Goal: Transaction & Acquisition: Purchase product/service

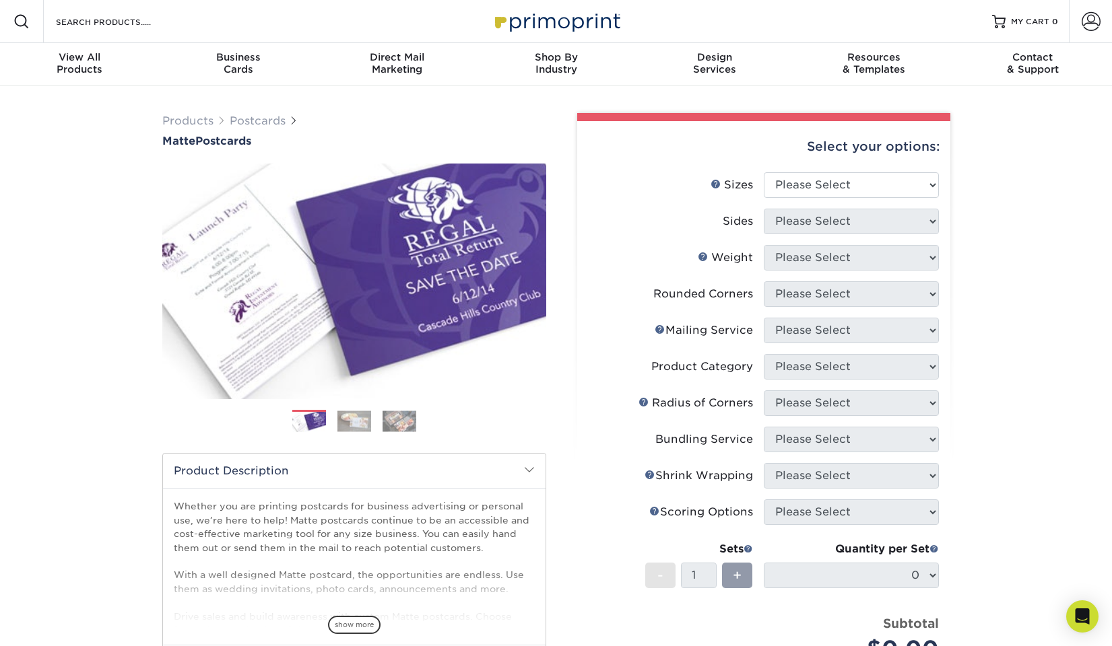
click at [799, 201] on li "Sizes Help Sizes Please Select 1.5" x 7" 2" x 4" 2" x 6" 2" x 7" 2" x 8" 2.12" …" at bounding box center [763, 190] width 350 height 36
click at [815, 182] on select "Please Select 1.5" x 7" 2" x 4" 2" x 6" 2" x 7" 2" x 8" 2.12" x 5.5" 2.125" x 5…" at bounding box center [850, 185] width 175 height 26
select select "4.00x6.00"
click at [763, 172] on select "Please Select 1.5" x 7" 2" x 4" 2" x 6" 2" x 7" 2" x 8" 2.12" x 5.5" 2.125" x 5…" at bounding box center [850, 185] width 175 height 26
click at [833, 220] on select "Please Select Print Both Sides Print Front Only" at bounding box center [850, 222] width 175 height 26
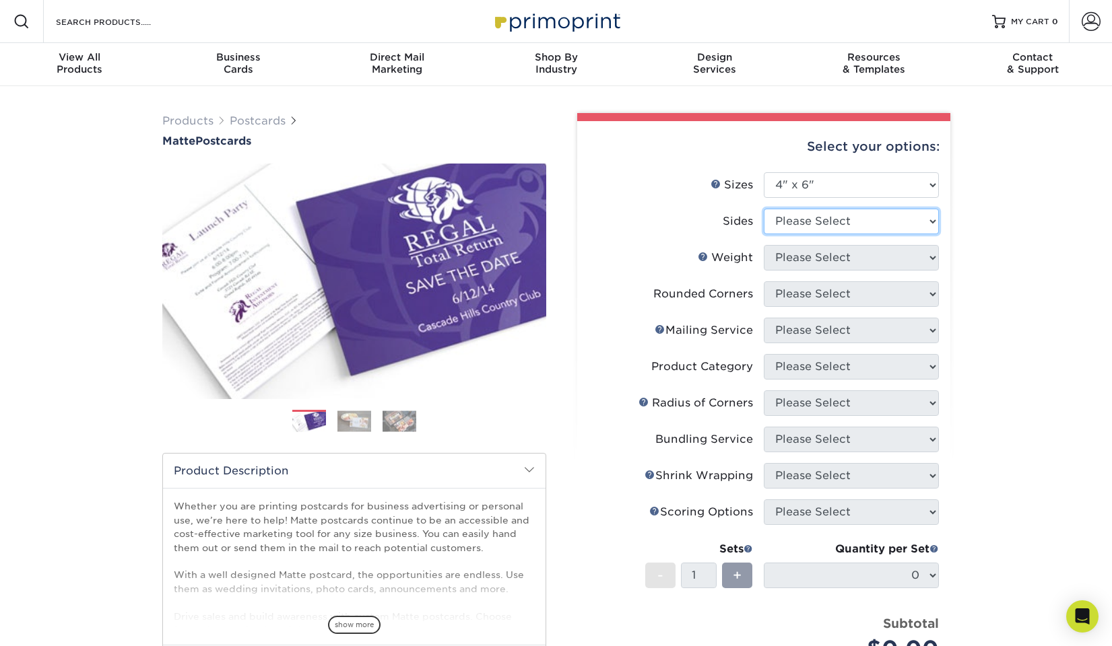
select select "13abbda7-1d64-4f25-8bb2-c179b224825d"
click at [763, 209] on select "Please Select Print Both Sides Print Front Only" at bounding box center [850, 222] width 175 height 26
click at [829, 254] on select "Please Select 16PT 14PT" at bounding box center [850, 258] width 175 height 26
select select "14PT"
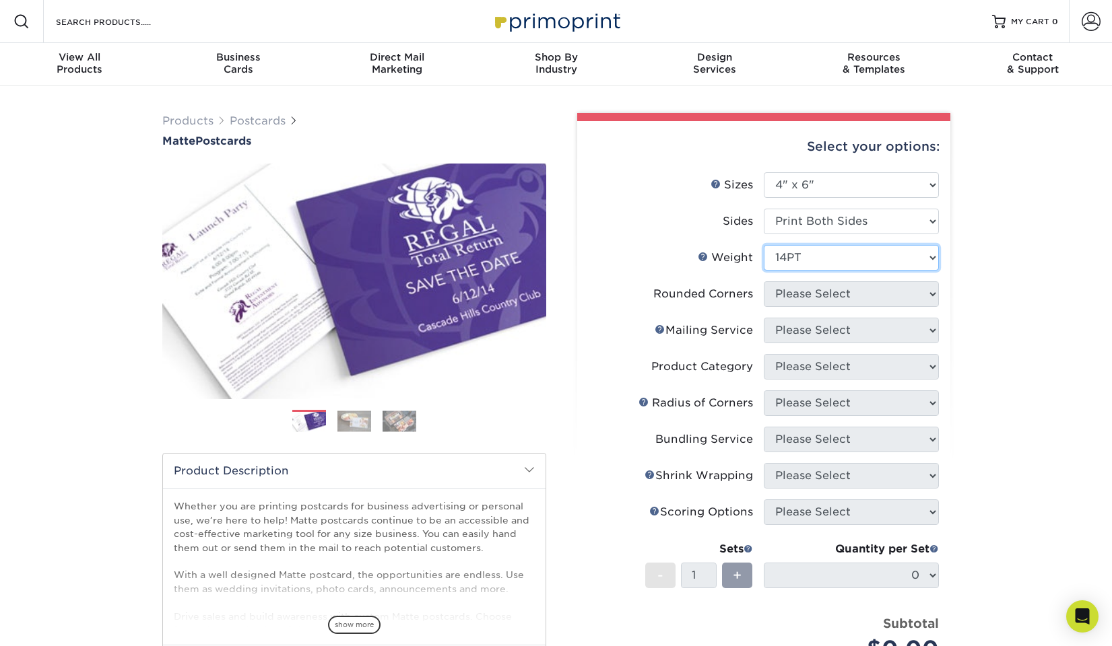
click at [763, 245] on select "Please Select 16PT 14PT" at bounding box center [850, 258] width 175 height 26
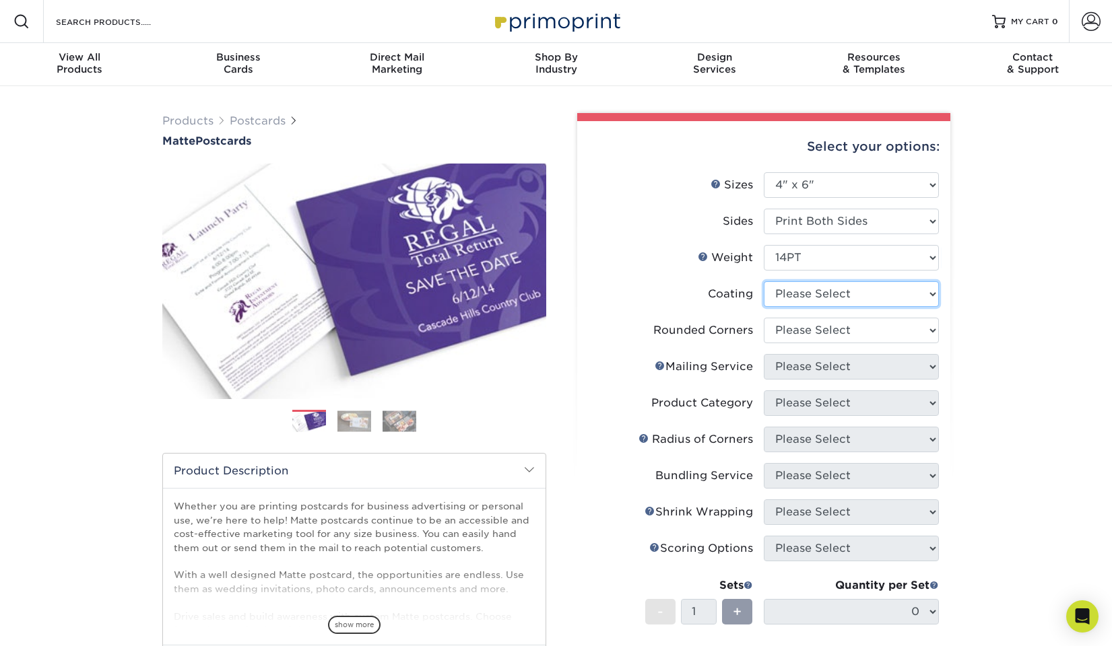
click at [801, 297] on select at bounding box center [850, 294] width 175 height 26
select select "121bb7b5-3b4d-429f-bd8d-bbf80e953313"
click at [763, 281] on select at bounding box center [850, 294] width 175 height 26
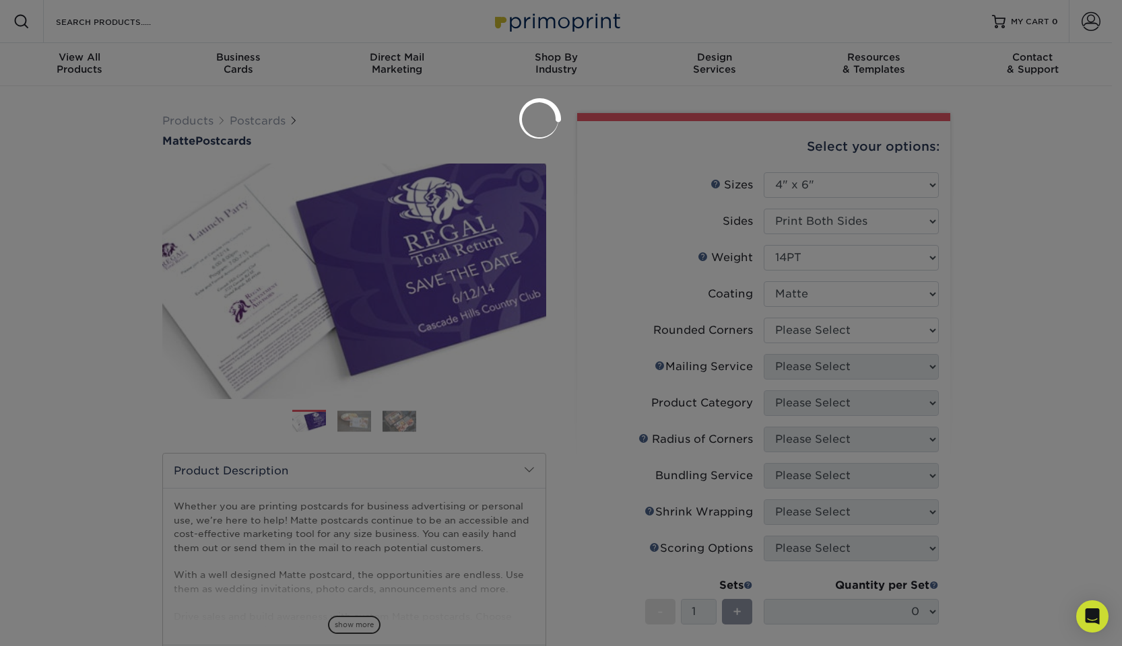
click at [800, 336] on div at bounding box center [561, 323] width 1122 height 646
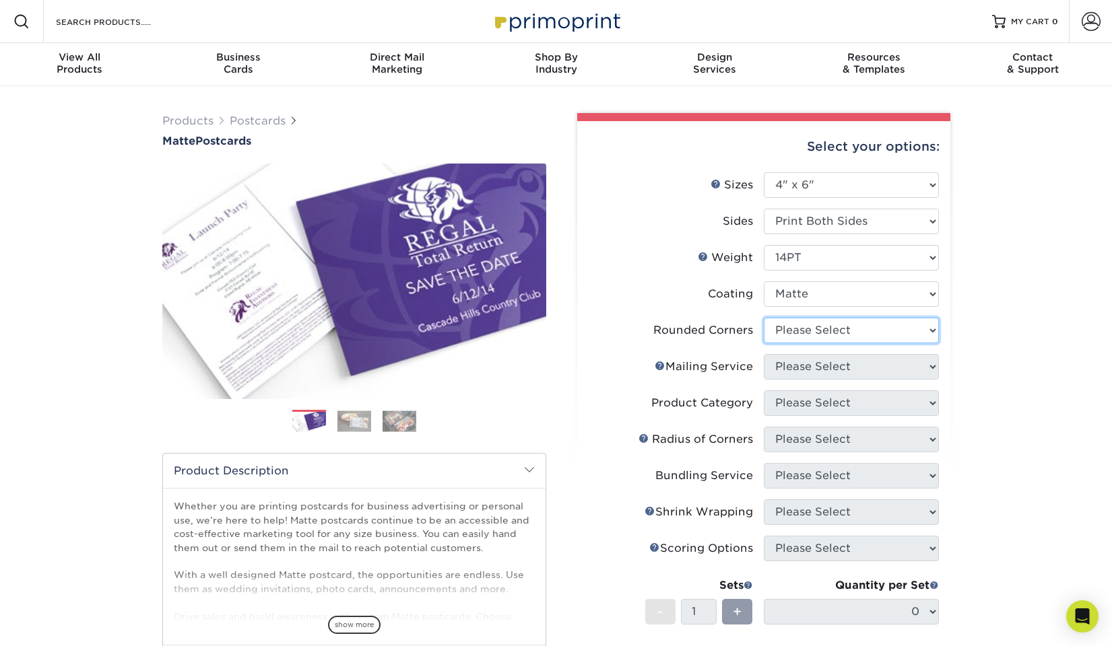
click at [819, 329] on select "Please Select Yes - Round 4 Corners No" at bounding box center [850, 331] width 175 height 26
select select "0"
click at [763, 318] on select "Please Select Yes - Round 4 Corners No" at bounding box center [850, 331] width 175 height 26
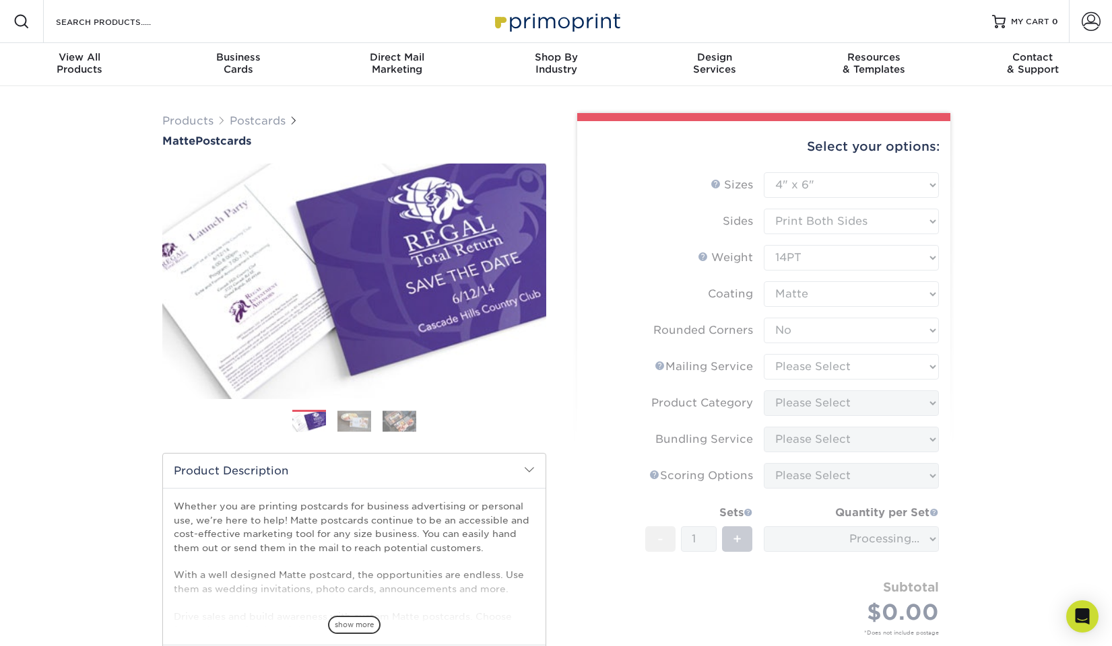
click at [790, 370] on form "Sizes Help Sizes Please Select 1.5" x 7" 2" x 4" 2" x 6" 2" x 7" 2" x 8" 2.12" …" at bounding box center [763, 419] width 351 height 495
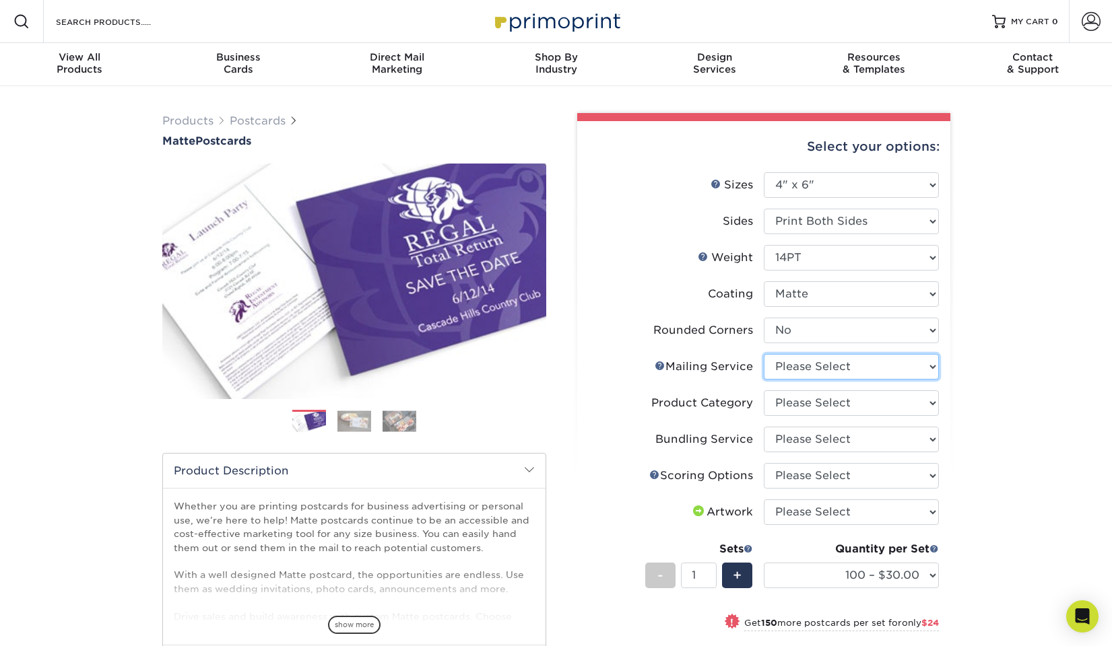
click at [800, 369] on select "Please Select No Direct Mailing Service No, I will mail/stamp/imprint Direct Ma…" at bounding box center [850, 367] width 175 height 26
click at [763, 354] on select "Please Select No Direct Mailing Service No, I will mail/stamp/imprint Direct Ma…" at bounding box center [850, 367] width 175 height 26
click at [848, 370] on select "Please Select No Direct Mailing Service No, I will mail/stamp/imprint Direct Ma…" at bounding box center [850, 367] width 175 height 26
select select "934e270e-9523-48b9-93c7-78b0896e16a6"
click at [763, 354] on select "Please Select No Direct Mailing Service No, I will mail/stamp/imprint Direct Ma…" at bounding box center [850, 367] width 175 height 26
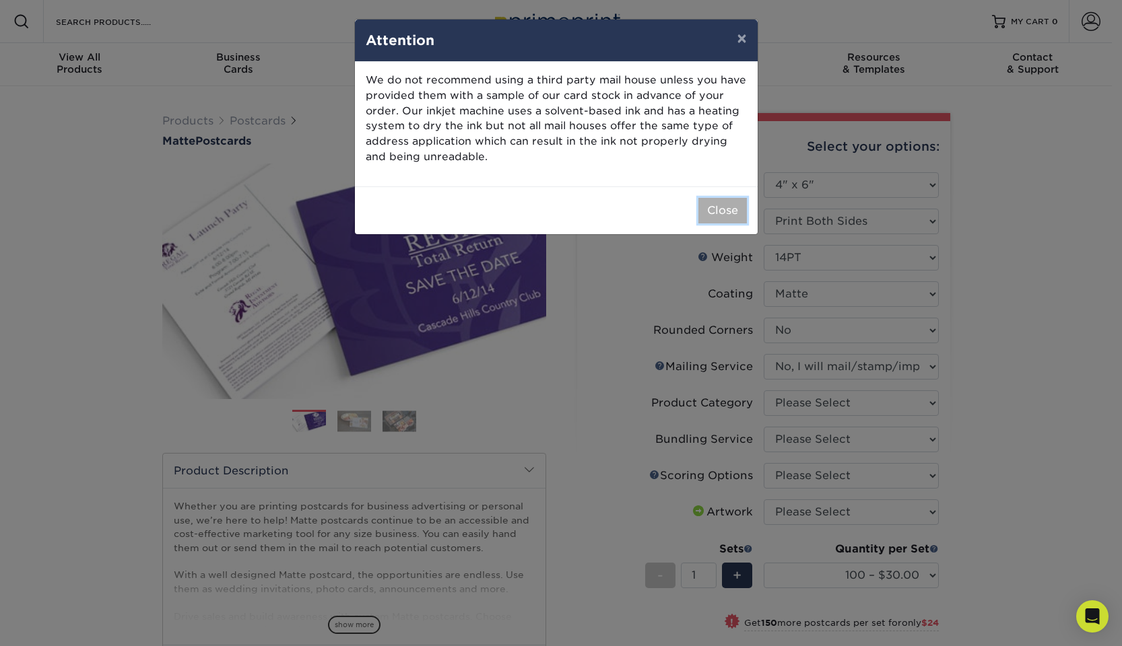
click at [720, 207] on button "Close" at bounding box center [722, 211] width 48 height 26
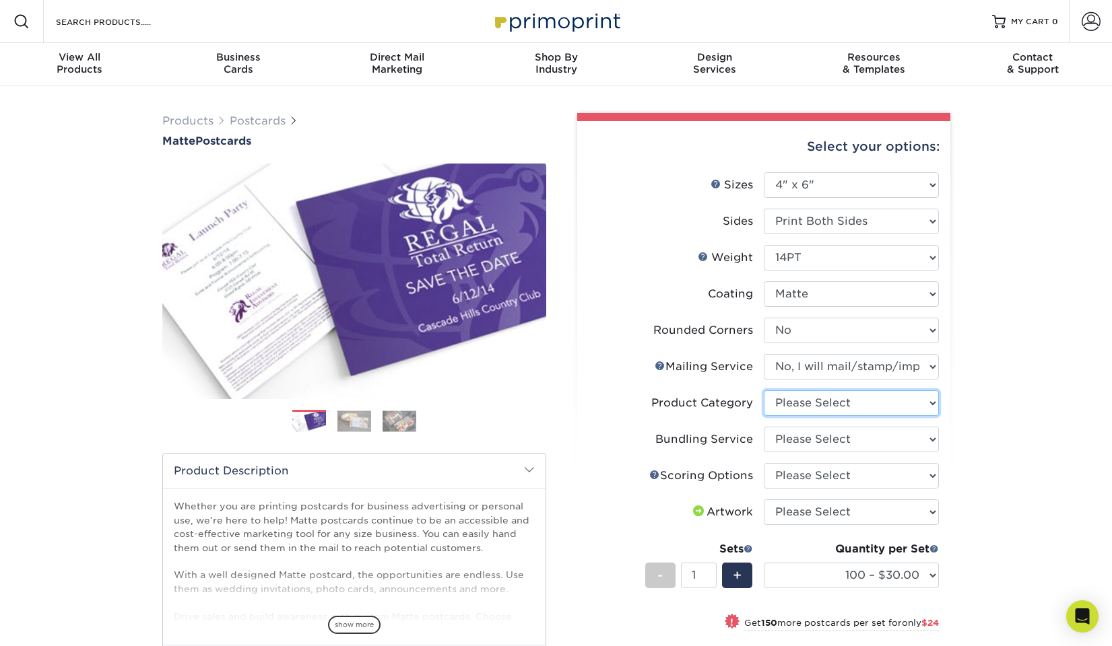
click at [807, 403] on select "Please Select Postcards" at bounding box center [850, 404] width 175 height 26
select select "9b7272e0-d6c8-4c3c-8e97-d3a1bcdab858"
click at [763, 391] on select "Please Select Postcards" at bounding box center [850, 404] width 175 height 26
click at [788, 440] on select "Please Select No Bundling Services Yes, Bundles of 50 (+2 Days) Yes, Bundles of…" at bounding box center [850, 440] width 175 height 26
select select "58689abb-25c0-461c-a4c3-a80b627d6649"
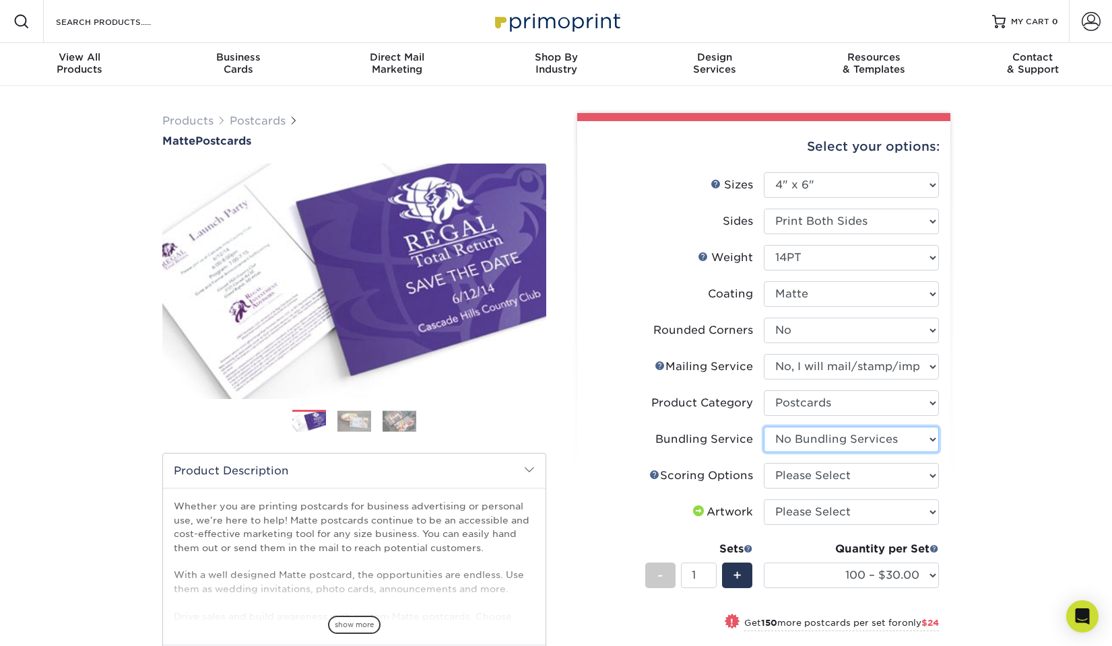
click at [763, 427] on select "Please Select No Bundling Services Yes, Bundles of 50 (+2 Days) Yes, Bundles of…" at bounding box center [850, 440] width 175 height 26
click at [790, 475] on select "Please Select No Scoring One Score" at bounding box center [850, 476] width 175 height 26
select select "16ebe401-5398-422d-8cb0-f3adbb82deb5"
click at [763, 463] on select "Please Select No Scoring One Score" at bounding box center [850, 476] width 175 height 26
click at [806, 509] on select "Please Select I will upload files I need a design - $150" at bounding box center [850, 513] width 175 height 26
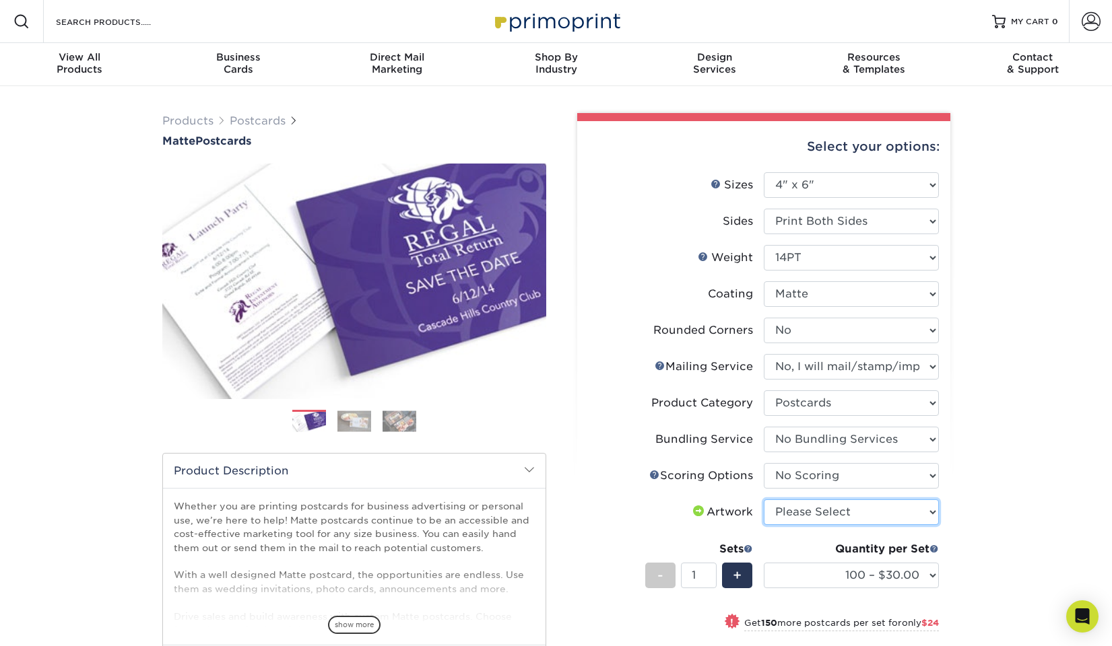
select select "upload"
click at [763, 500] on select "Please Select I will upload files I need a design - $150" at bounding box center [850, 513] width 175 height 26
click at [705, 425] on li "Product Category Please Select Postcards" at bounding box center [763, 409] width 350 height 36
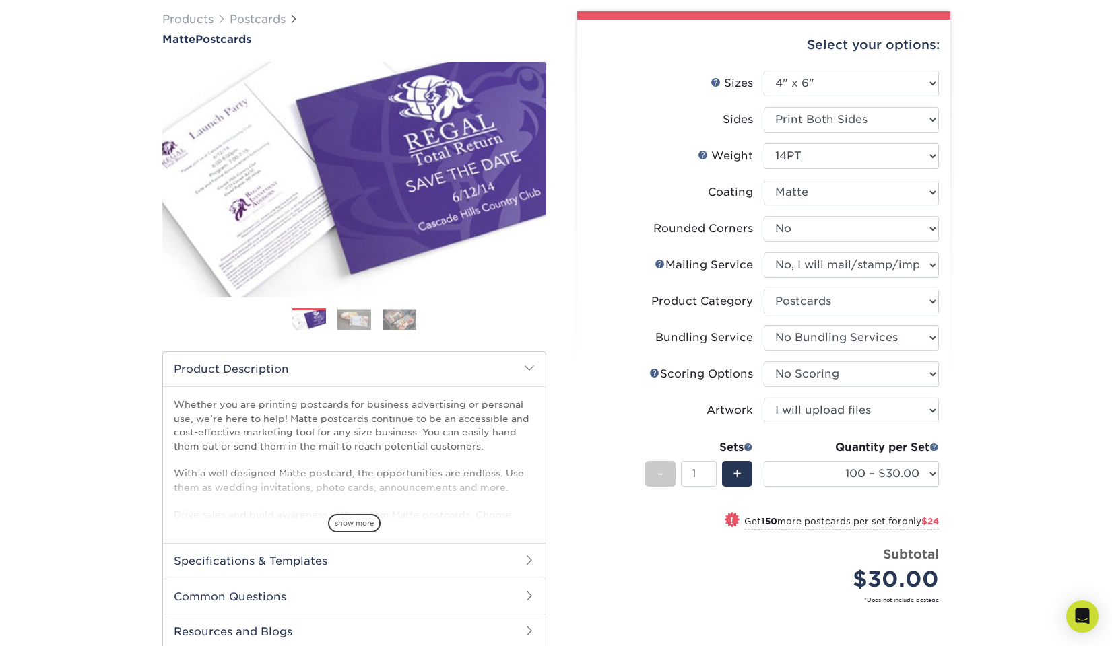
scroll to position [125, 0]
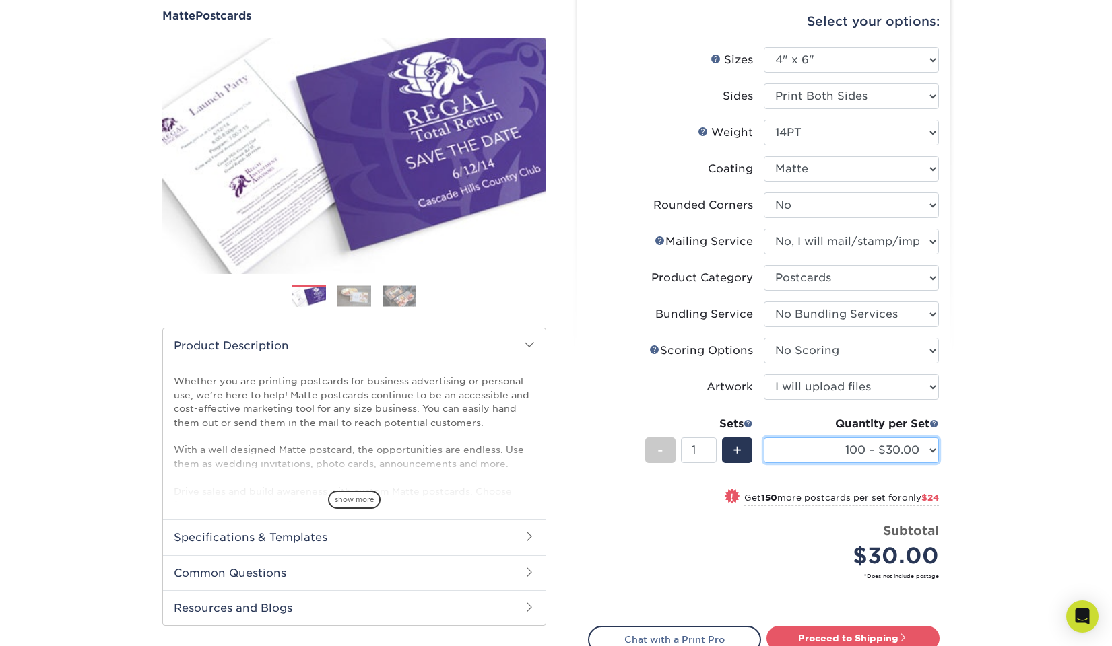
click at [896, 448] on select "100 – $30.00 250 – $54.00 500 – $64.00 1000 – $73.00 2500 – $149.00 5000 – $222…" at bounding box center [850, 451] width 175 height 26
select select "500 – $64.00"
click at [763, 438] on select "100 – $30.00 250 – $54.00 500 – $64.00 1000 – $73.00 2500 – $149.00 5000 – $222…" at bounding box center [850, 451] width 175 height 26
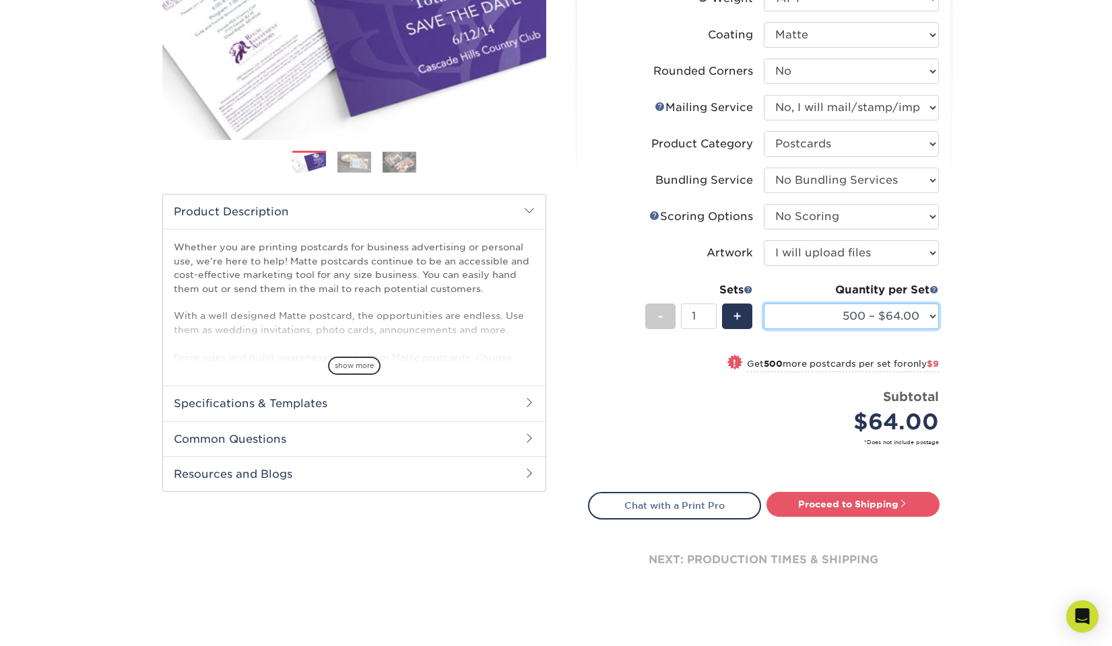
scroll to position [263, 0]
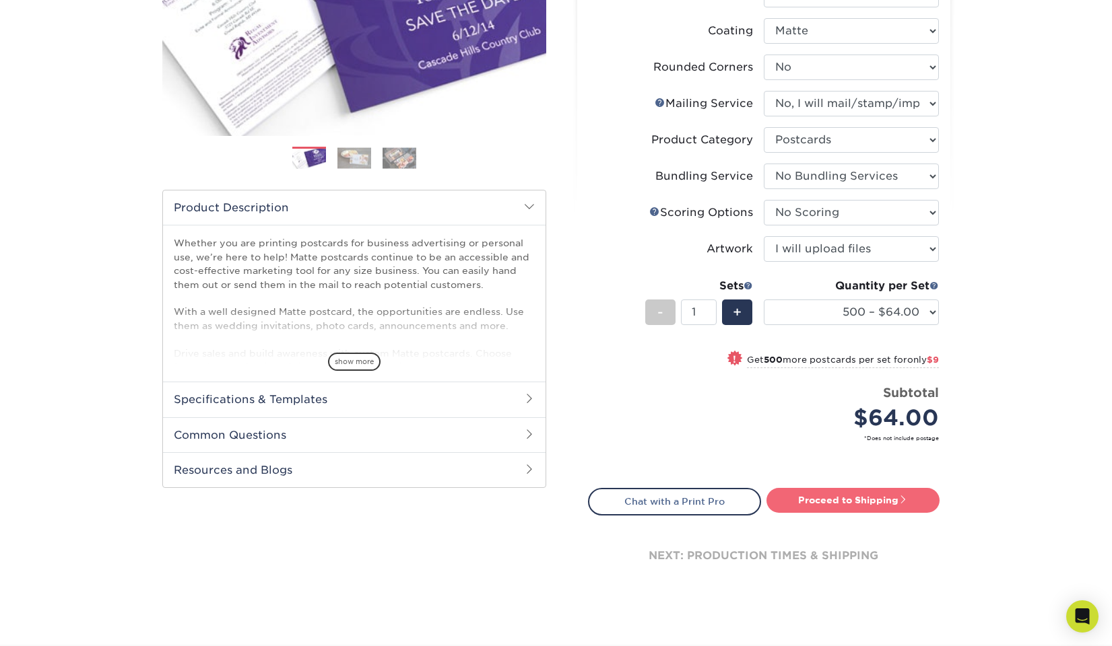
click at [832, 499] on link "Proceed to Shipping" at bounding box center [852, 500] width 173 height 24
type input "Set 1"
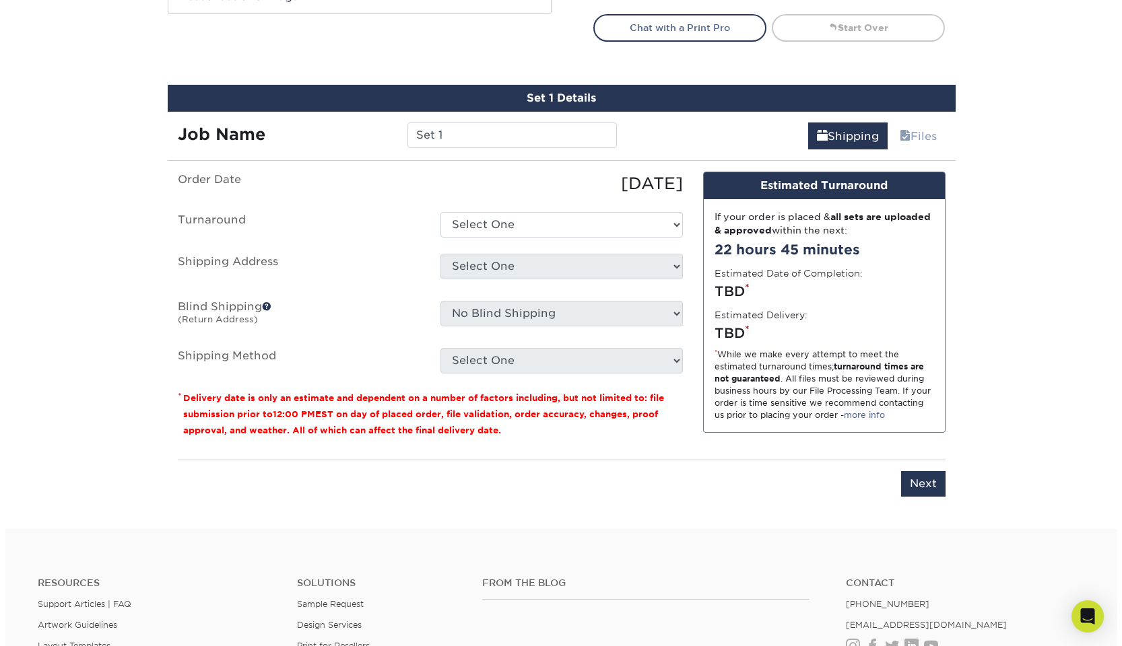
scroll to position [741, 0]
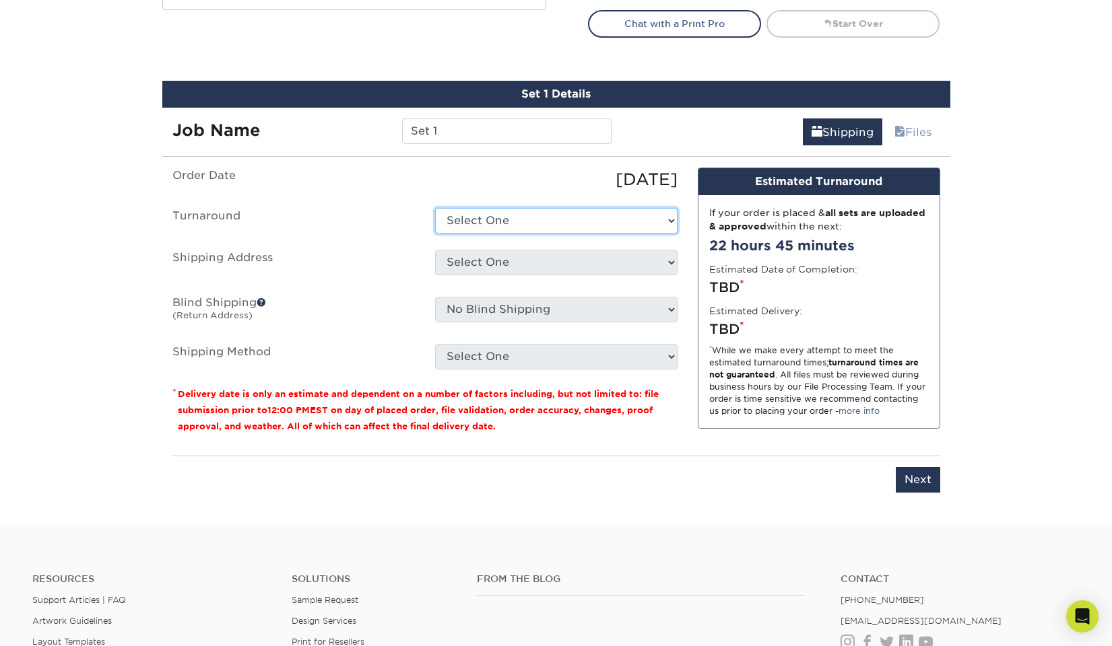
click at [494, 215] on select "Select One 2-4 Business Days 2 Day Next Business Day" at bounding box center [556, 221] width 242 height 26
select select "ea13ccfc-ee44-4f53-b1e8-34d80a59a829"
click at [435, 208] on select "Select One 2-4 Business Days 2 Day Next Business Day" at bounding box center [556, 221] width 242 height 26
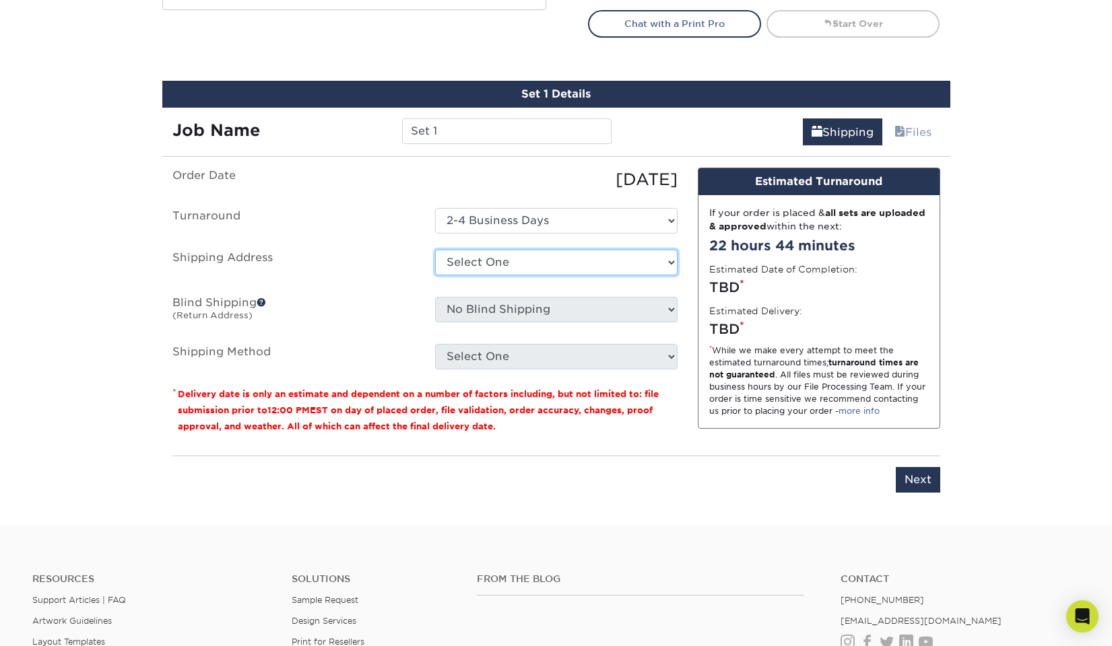
click at [476, 269] on select "Select One + Add New Address - Login" at bounding box center [556, 263] width 242 height 26
select select "newaddress"
click at [435, 250] on select "Select One + Add New Address - Login" at bounding box center [556, 263] width 242 height 26
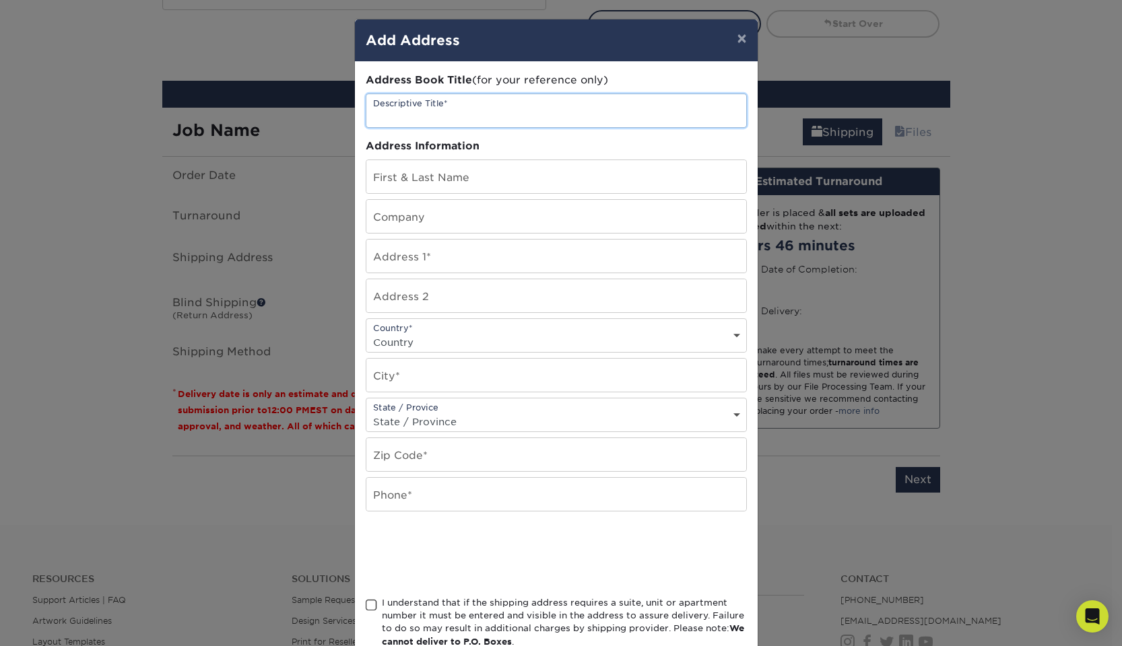
click at [443, 108] on input "text" at bounding box center [556, 110] width 380 height 33
type input "KVH"
type input "[PERSON_NAME]"
type input "1640 [PERSON_NAME][GEOGRAPHIC_DATA]"
select select "US"
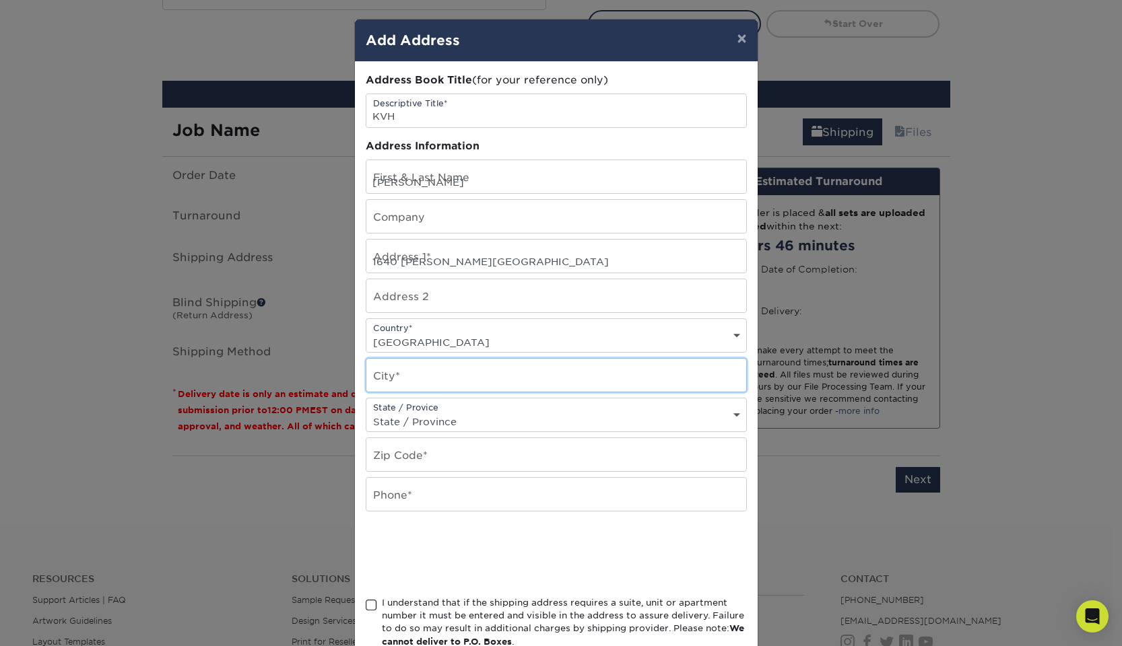
type input "[GEOGRAPHIC_DATA]"
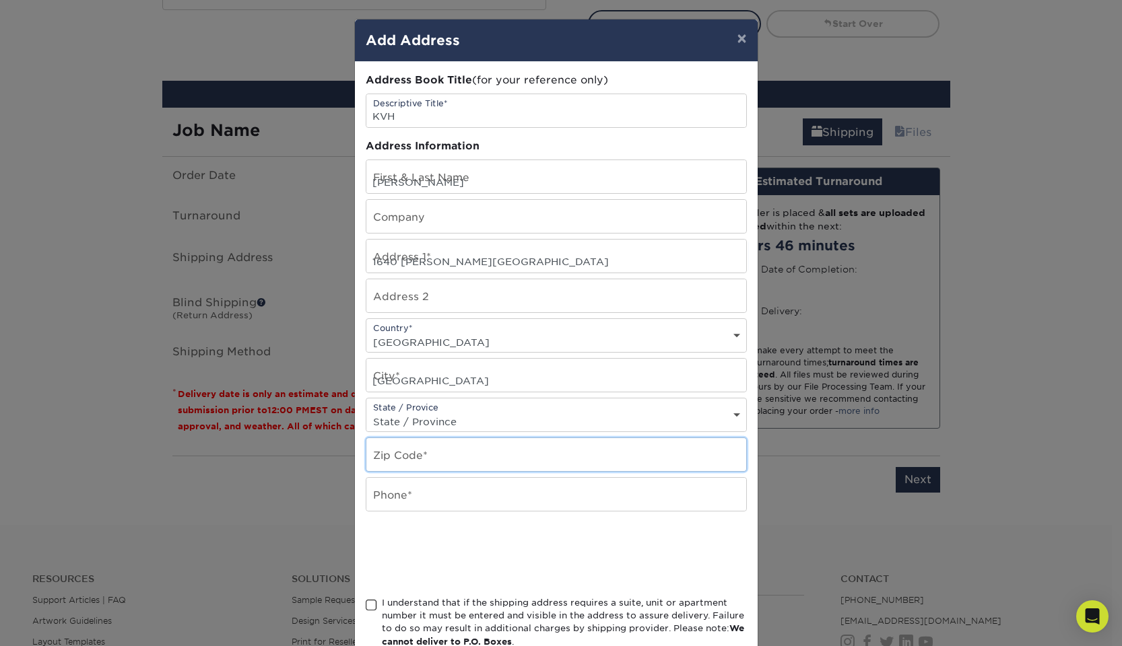
type input "40223"
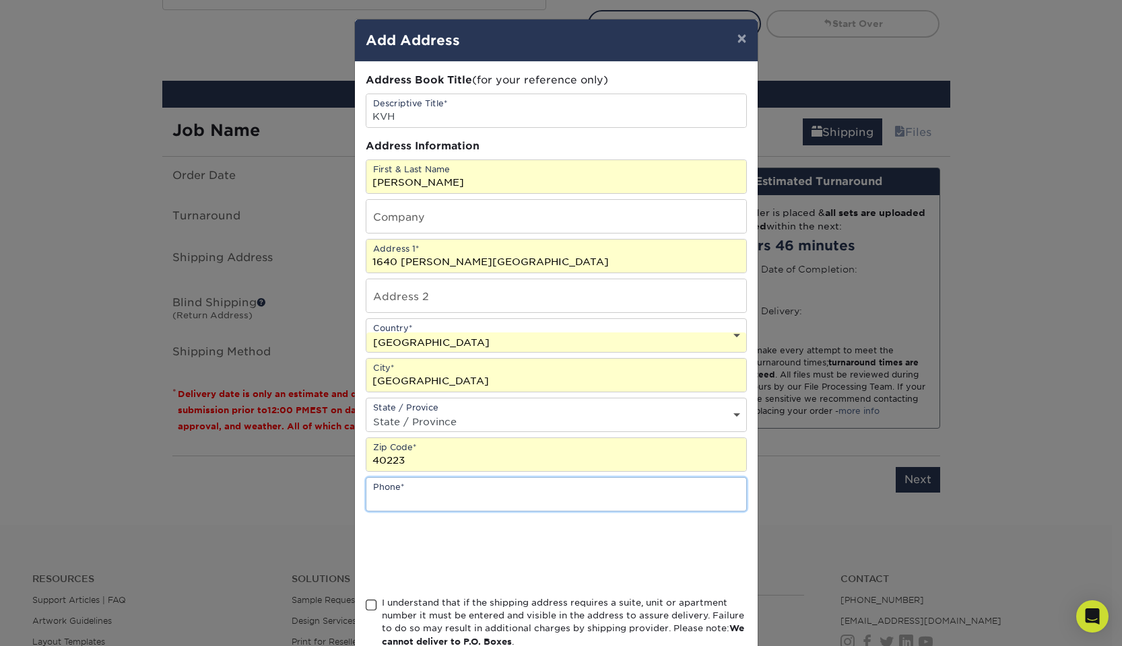
type input "5023565056"
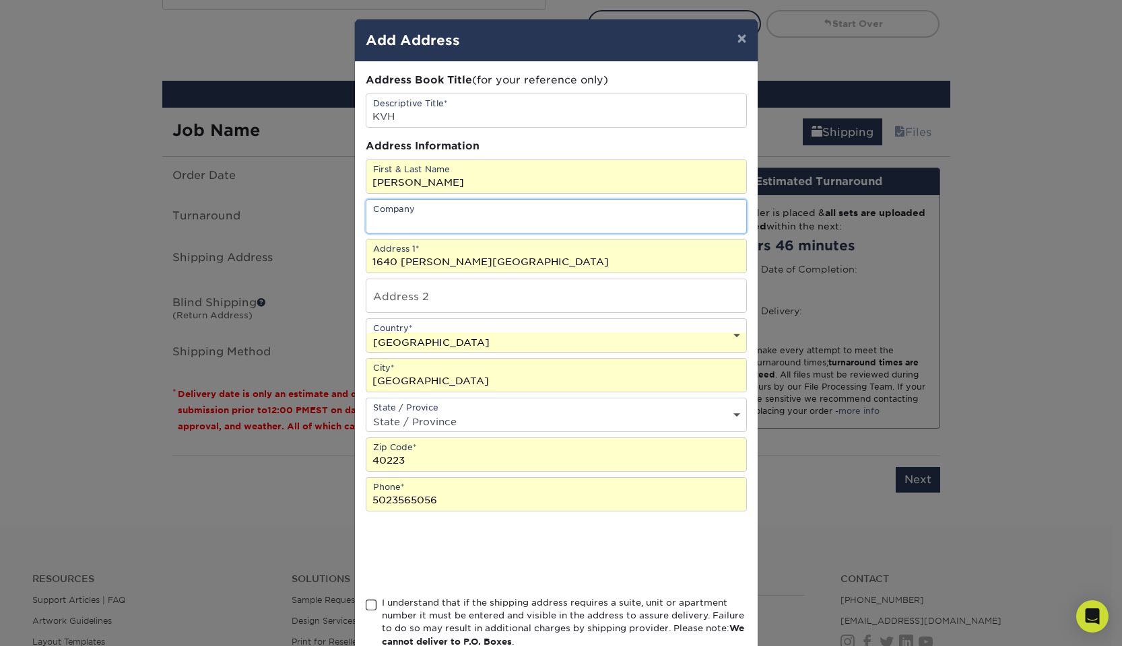
click at [461, 215] on input "text" at bounding box center [556, 216] width 380 height 33
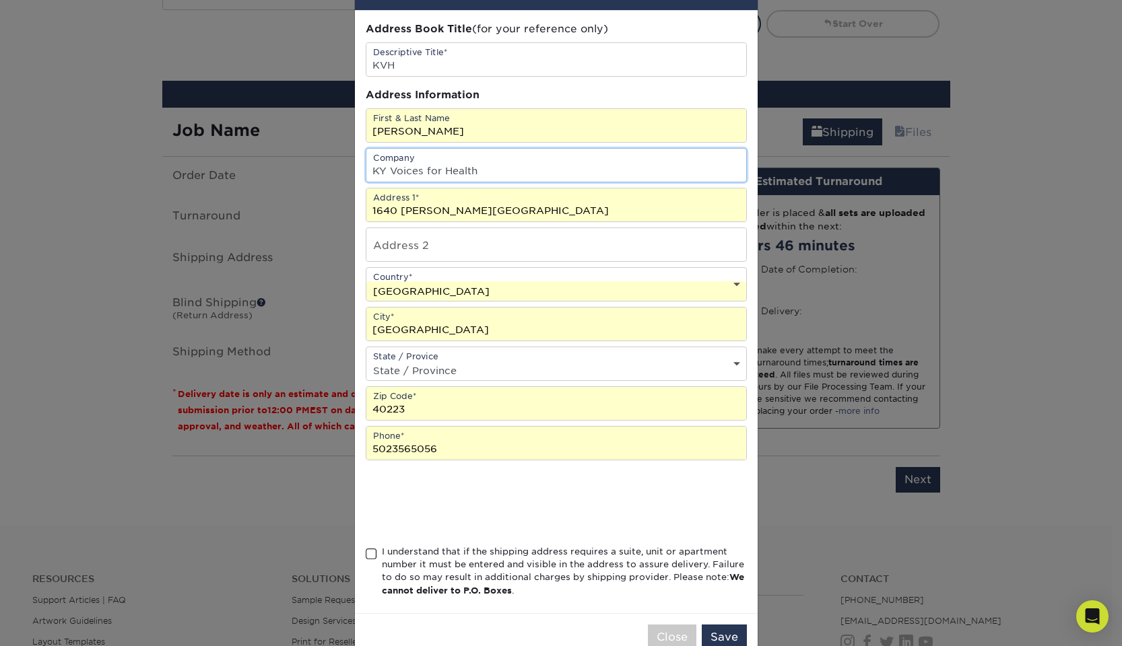
scroll to position [71, 0]
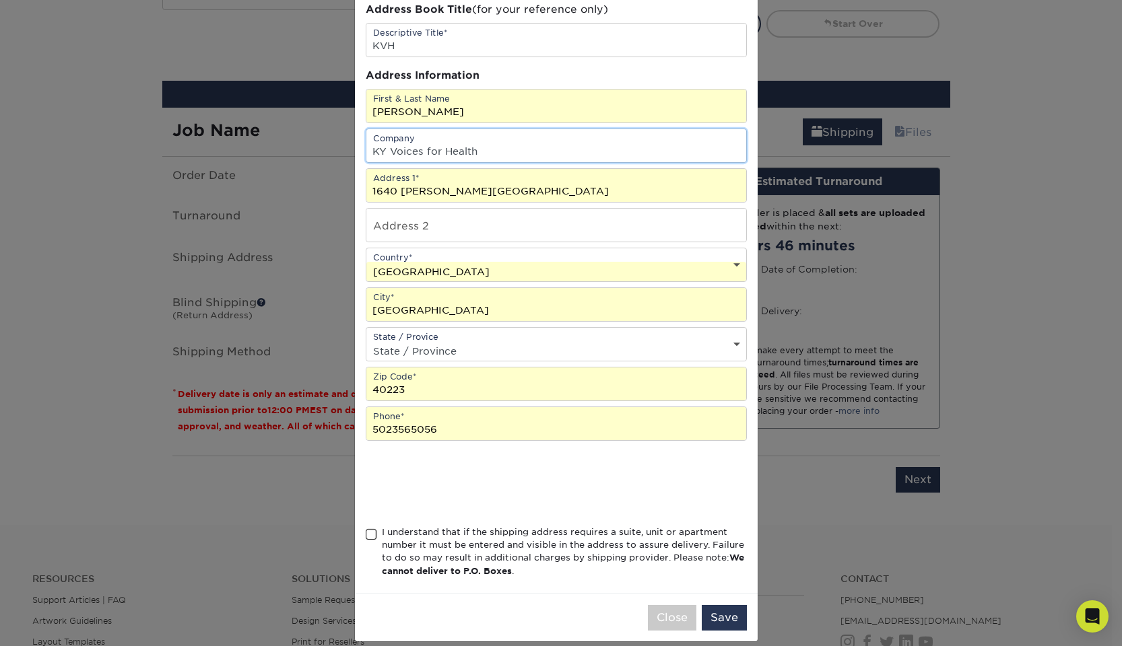
type input "KY Voices for Health"
click at [427, 355] on select "State / Province [US_STATE] [US_STATE] [US_STATE] [US_STATE] [US_STATE] [US_STA…" at bounding box center [556, 351] width 380 height 20
select select "KY"
click at [366, 341] on select "State / Province [US_STATE] [US_STATE] [US_STATE] [US_STATE] [US_STATE] [US_STA…" at bounding box center [556, 351] width 380 height 20
click at [567, 545] on div "I understand that if the shipping address requires a suite, unit or apartment n…" at bounding box center [564, 552] width 365 height 53
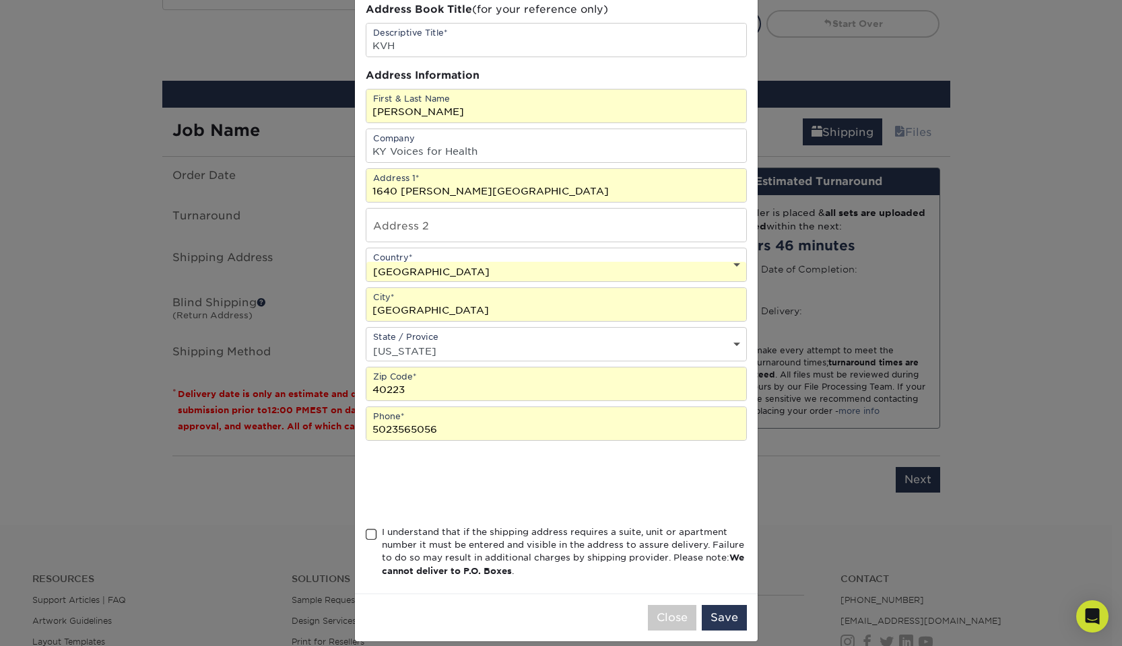
click at [0, 0] on input "I understand that if the shipping address requires a suite, unit or apartment n…" at bounding box center [0, 0] width 0 height 0
click at [512, 218] on input "text" at bounding box center [556, 225] width 380 height 33
type input "Suit 108"
click at [713, 614] on button "Save" at bounding box center [724, 618] width 45 height 26
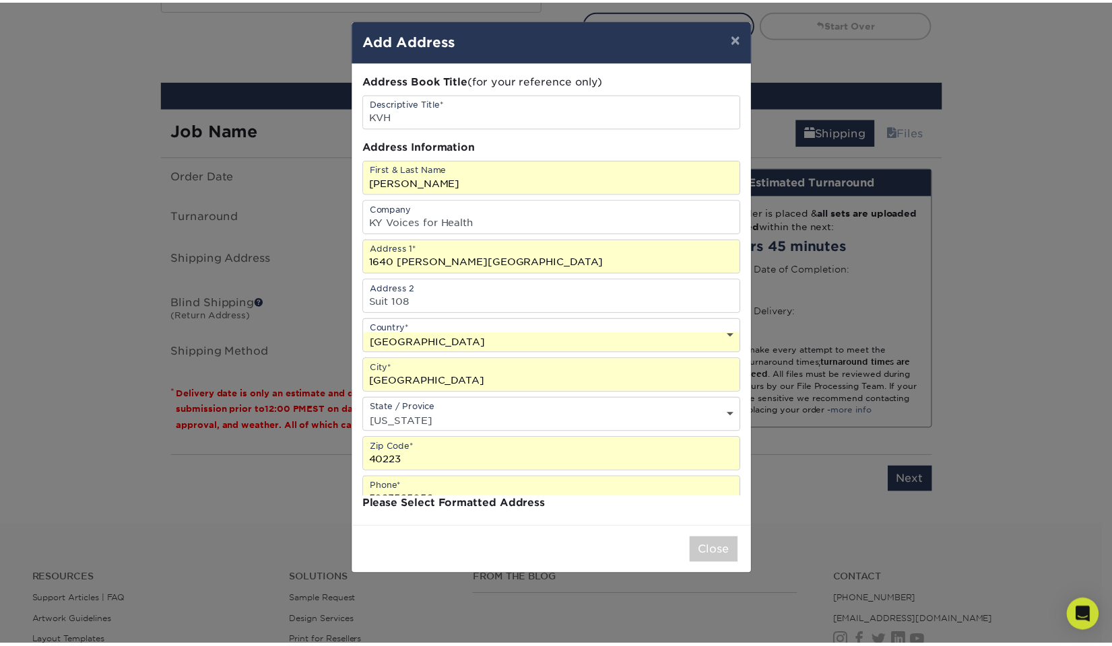
scroll to position [0, 0]
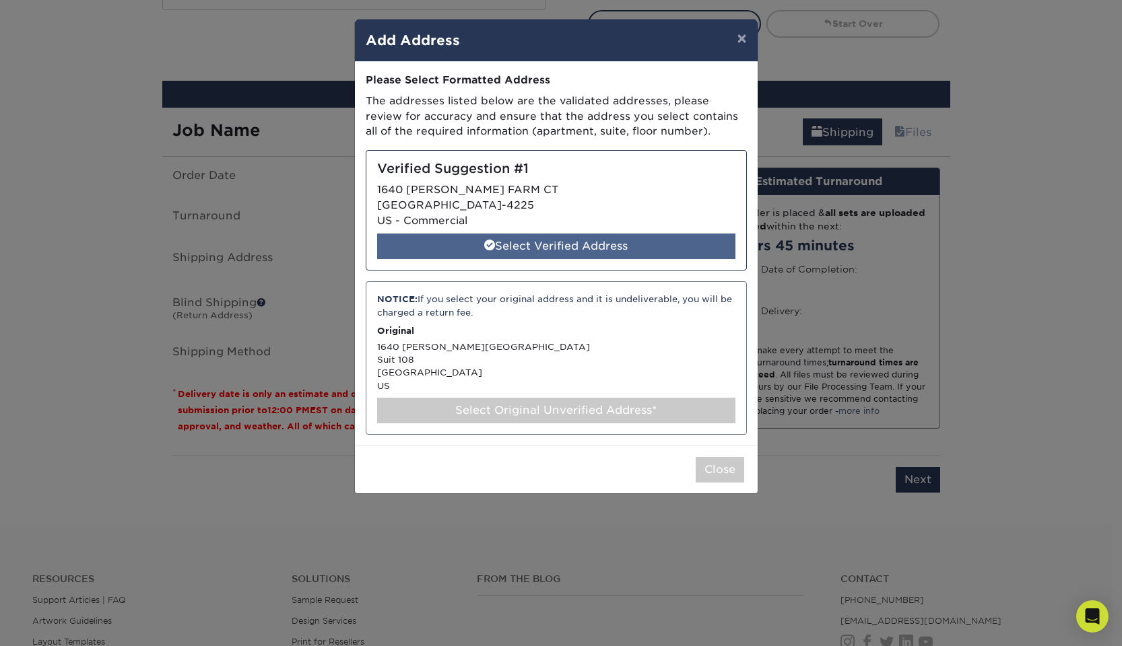
click at [541, 246] on div "Select Verified Address" at bounding box center [556, 247] width 358 height 26
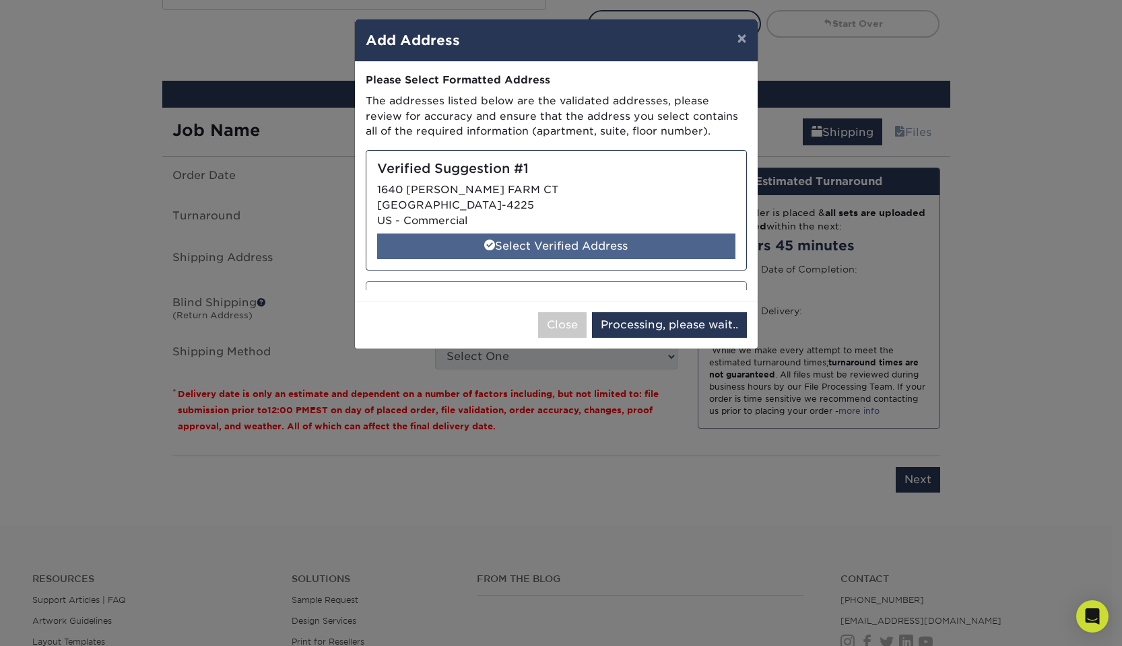
select select "285270"
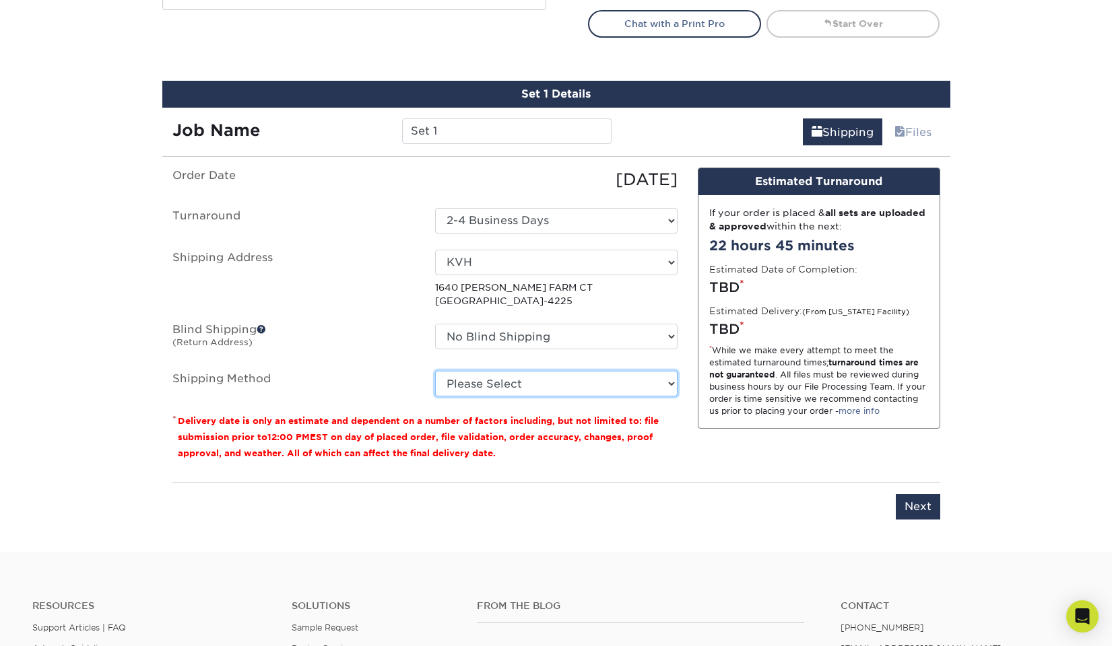
click at [541, 386] on select "Please Select Ground Shipping (+$17.33) 3 Day Shipping Service (+$21.03) 2 Day …" at bounding box center [556, 384] width 242 height 26
select select "03"
click at [435, 371] on select "Please Select Ground Shipping (+$17.33) 3 Day Shipping Service (+$21.03) 2 Day …" at bounding box center [556, 384] width 242 height 26
